Goal: Find specific page/section: Find specific page/section

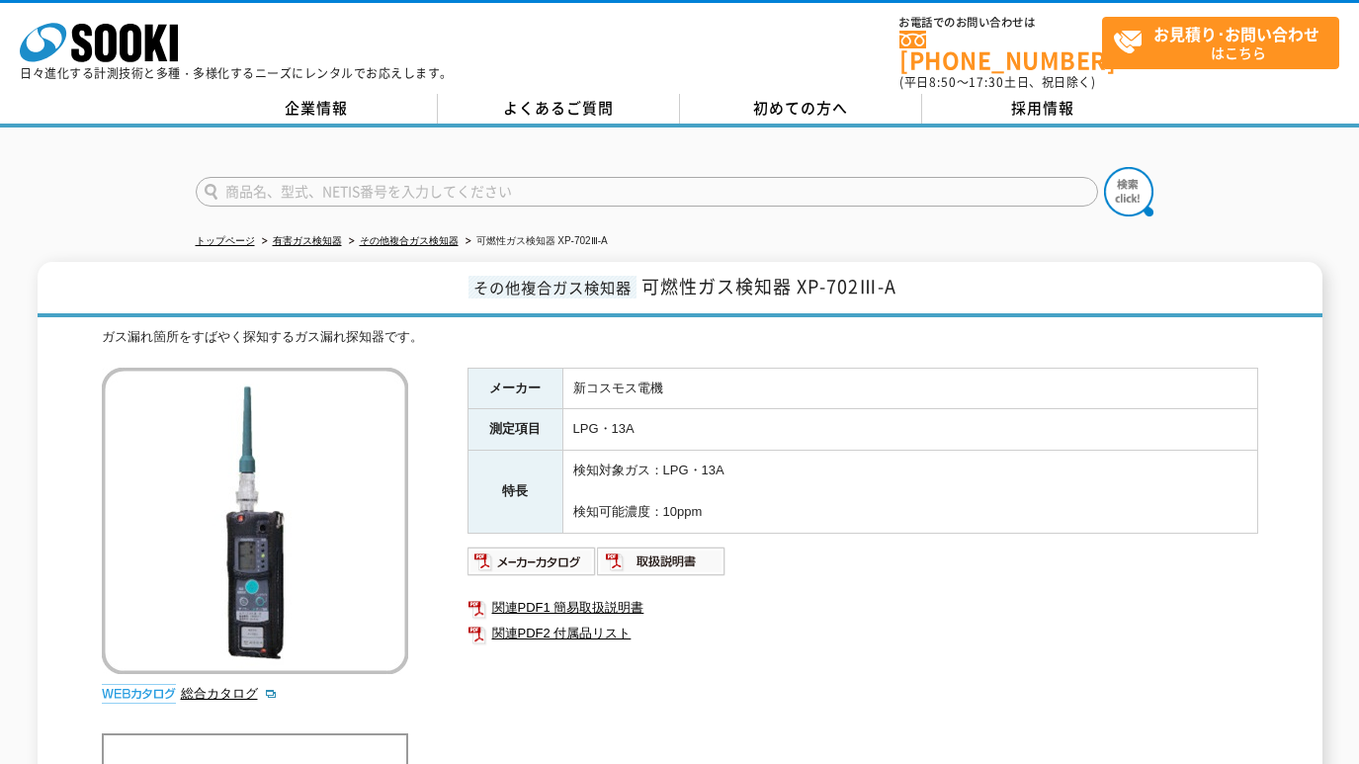
click at [421, 180] on input "text" at bounding box center [647, 192] width 902 height 30
paste input "TDR"
type input "TDR"
click at [1150, 184] on img at bounding box center [1128, 191] width 49 height 49
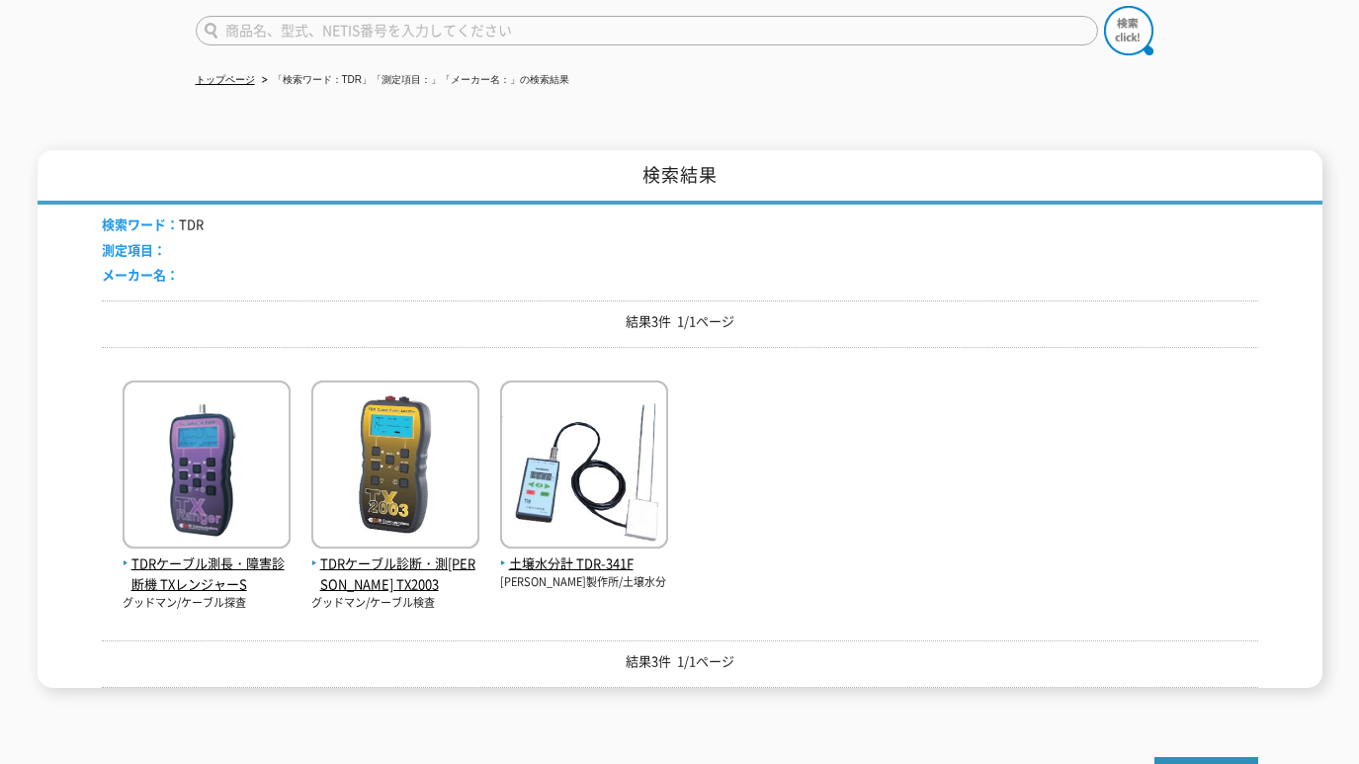
scroll to position [165, 0]
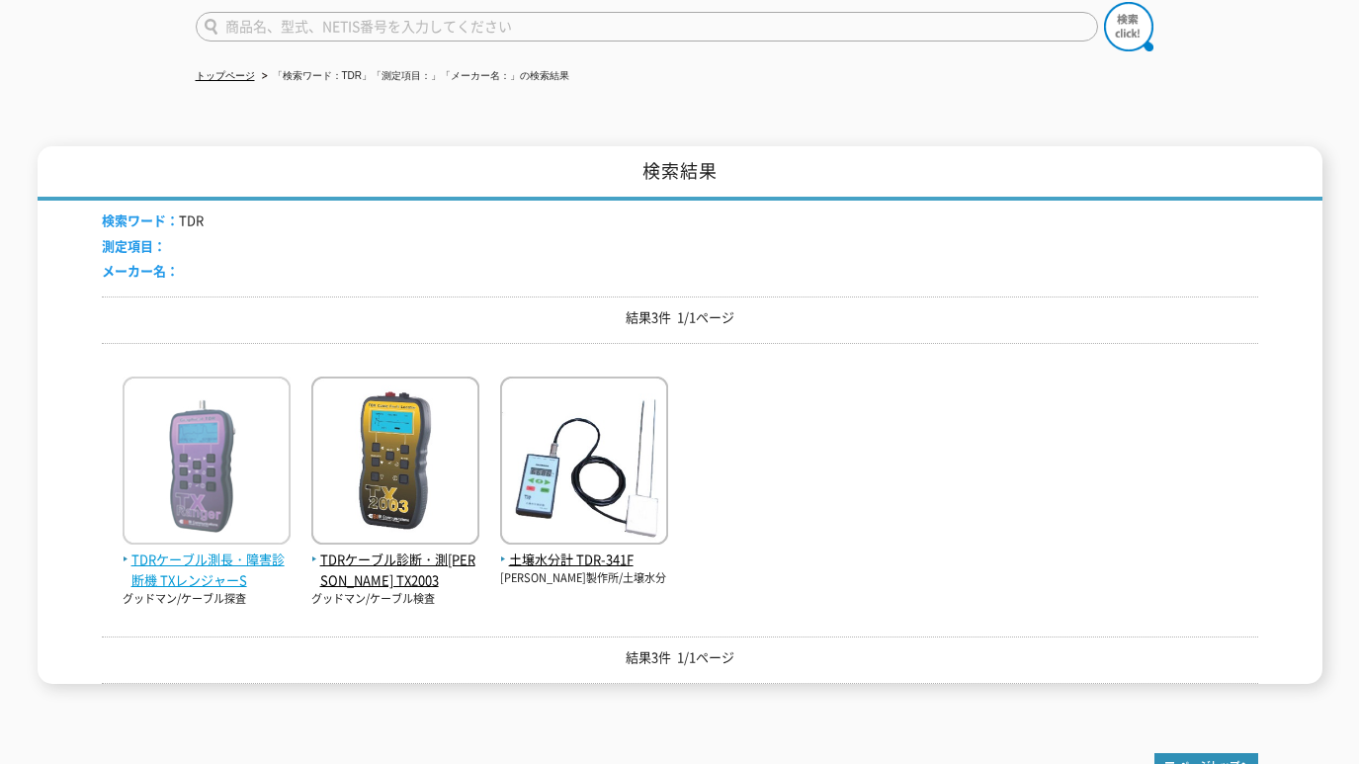
click at [224, 499] on img at bounding box center [207, 463] width 168 height 173
